Goal: Navigation & Orientation: Find specific page/section

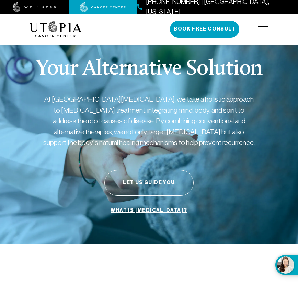
click at [267, 27] on img at bounding box center [263, 28] width 10 height 5
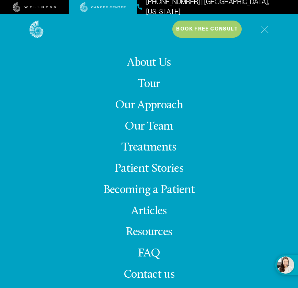
click at [171, 170] on link "Patient Stories" at bounding box center [149, 169] width 69 height 12
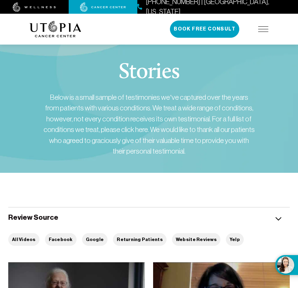
click at [261, 33] on div "[PHONE_NUMBER] | [GEOGRAPHIC_DATA], [US_STATE] Book Free Consult" at bounding box center [219, 29] width 99 height 17
click at [261, 28] on img at bounding box center [263, 28] width 10 height 5
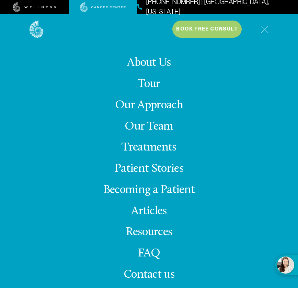
scroll to position [35, 0]
click at [155, 234] on link "Resources" at bounding box center [149, 233] width 46 height 12
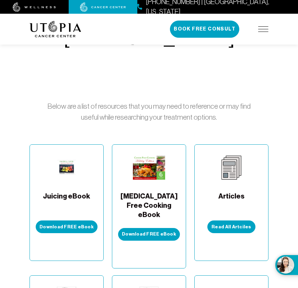
scroll to position [83, 0]
